Goal: Find specific page/section: Find specific page/section

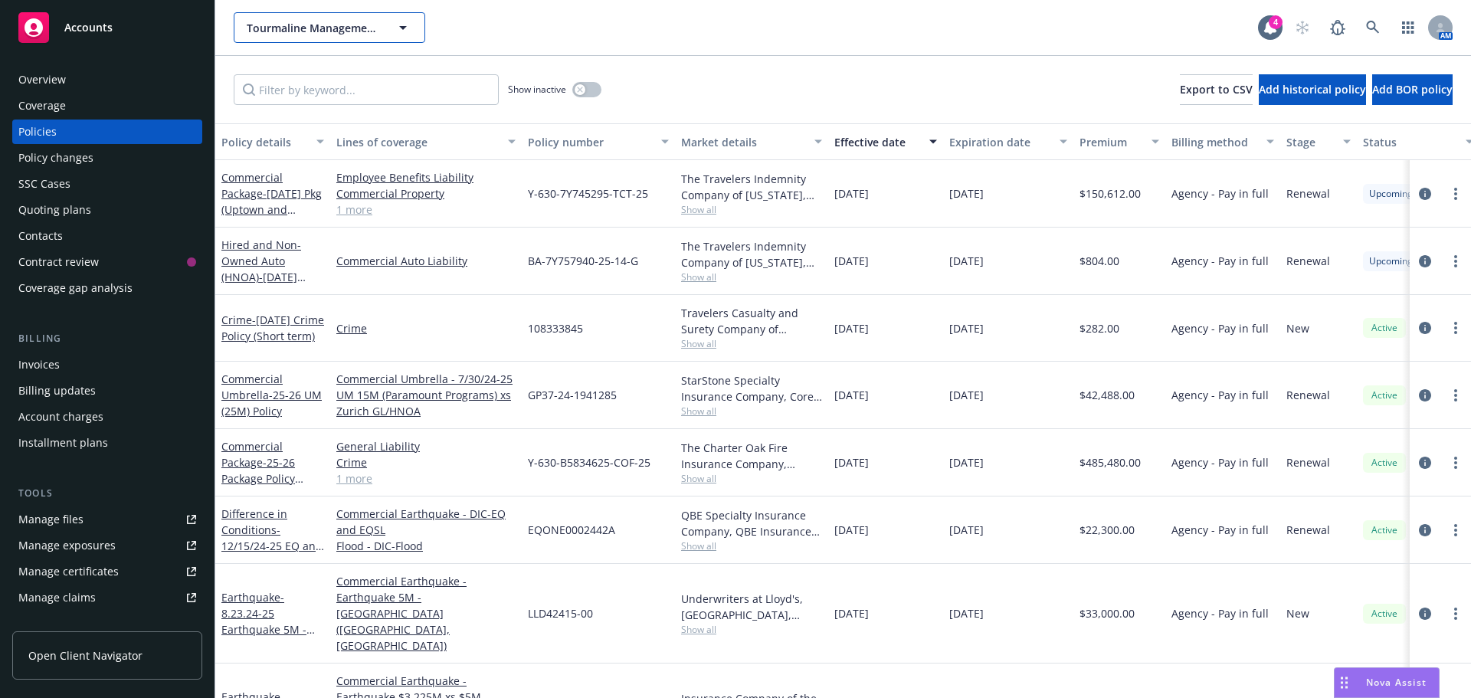
click at [261, 30] on span "Tourmaline Management LLC" at bounding box center [313, 28] width 133 height 16
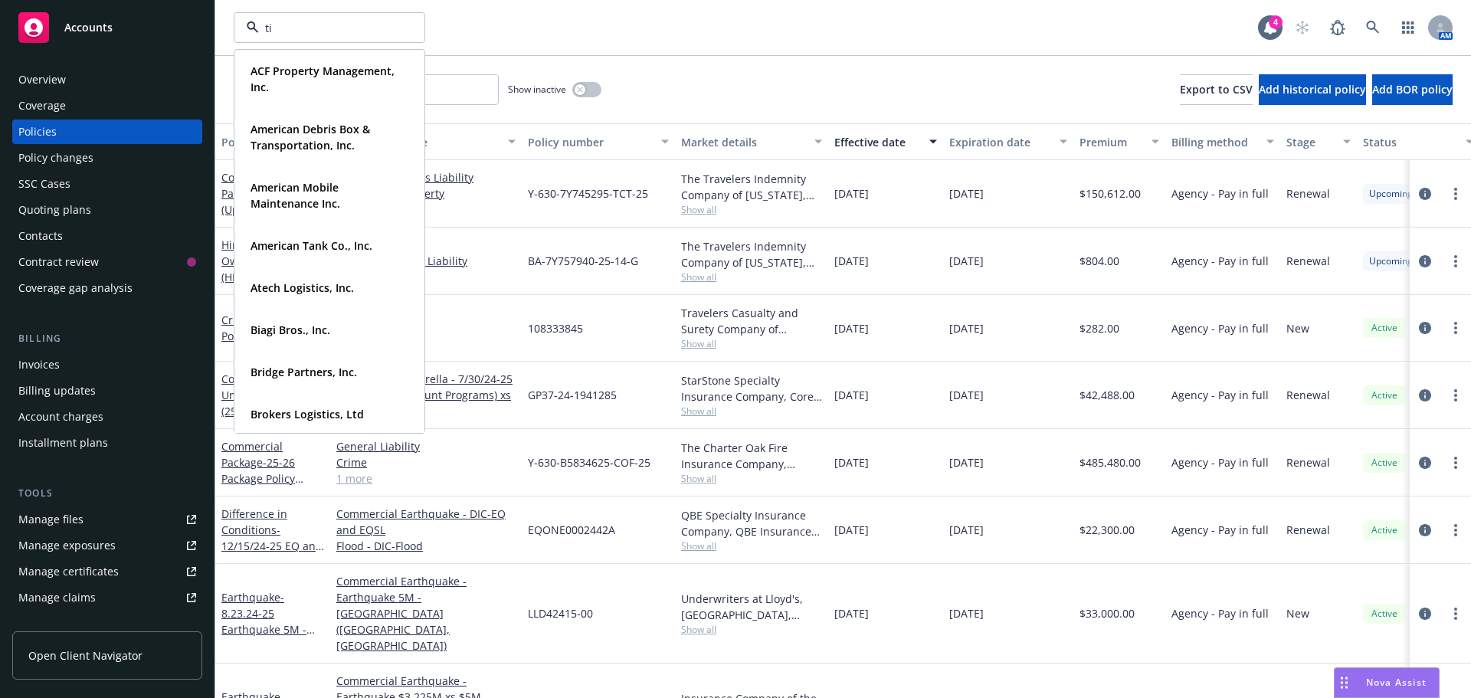
type input "t"
type input "biagi"
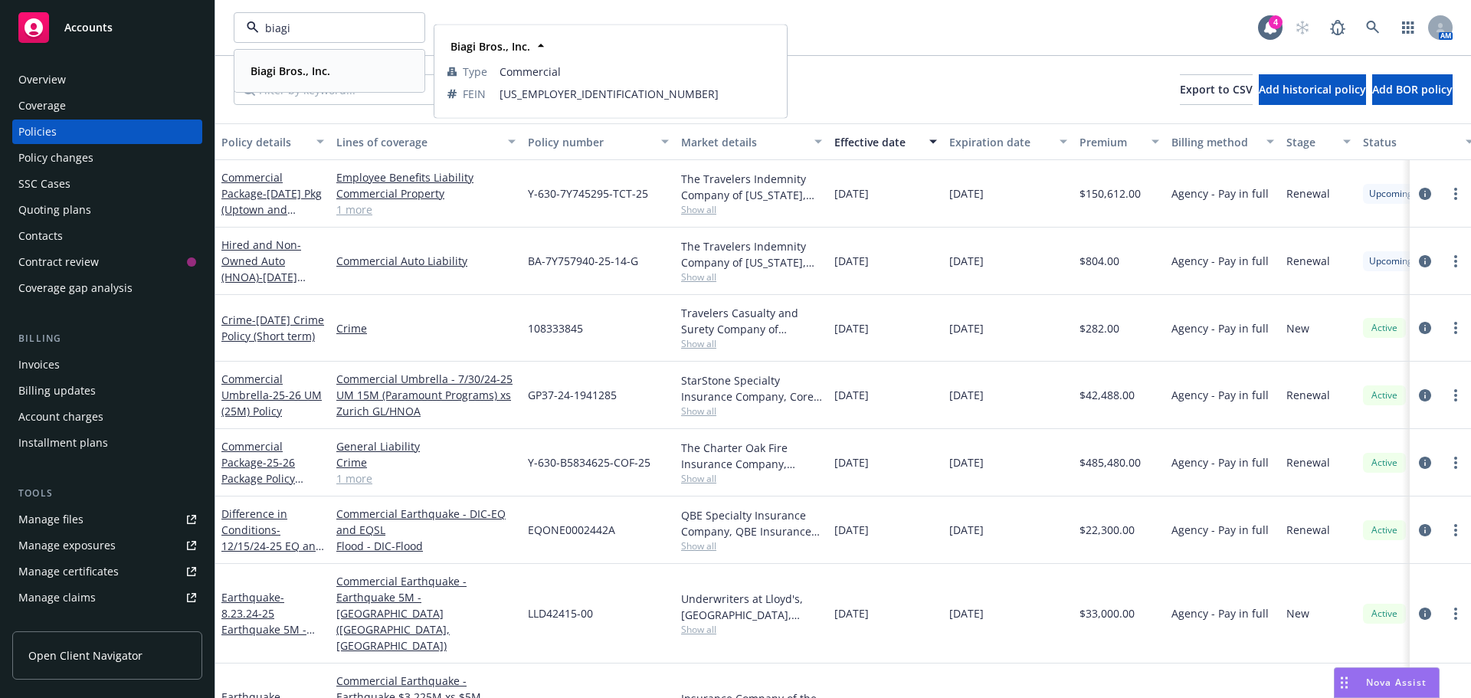
click at [281, 69] on strong "Biagi Bros., Inc." at bounding box center [291, 71] width 80 height 15
click at [54, 218] on div "Quoting plans" at bounding box center [54, 210] width 73 height 25
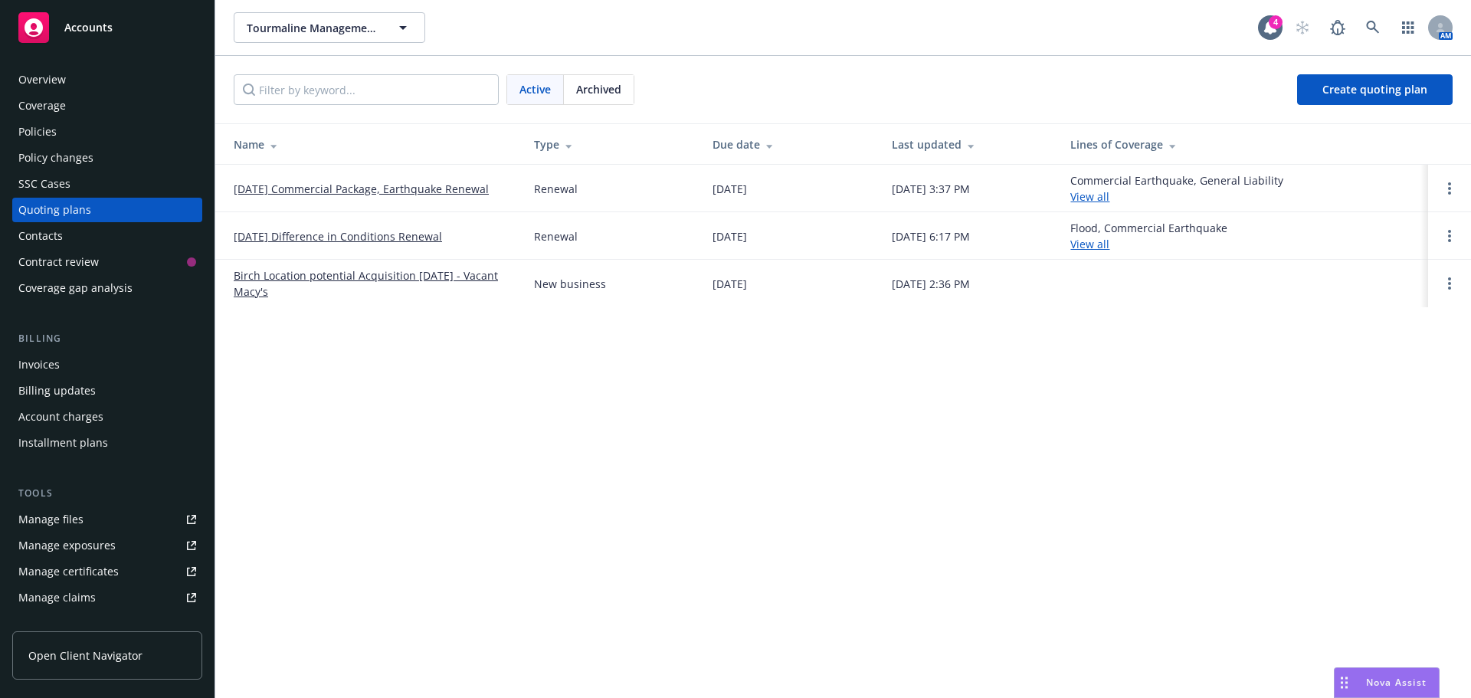
click at [356, 191] on link "[DATE] Commercial Package, Earthquake Renewal" at bounding box center [361, 189] width 255 height 16
